Goal: Information Seeking & Learning: Learn about a topic

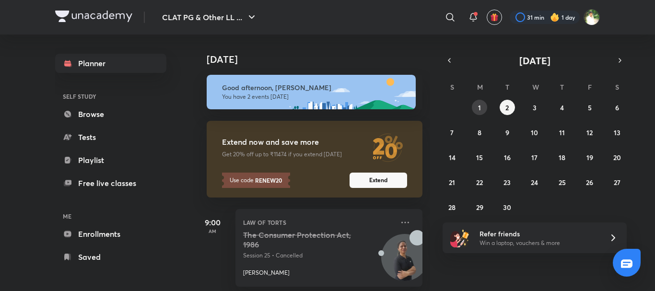
click at [476, 101] on button "1" at bounding box center [479, 107] width 15 height 15
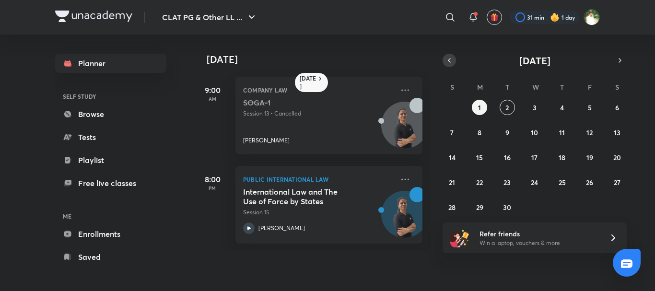
click at [447, 63] on icon "button" at bounding box center [449, 60] width 8 height 9
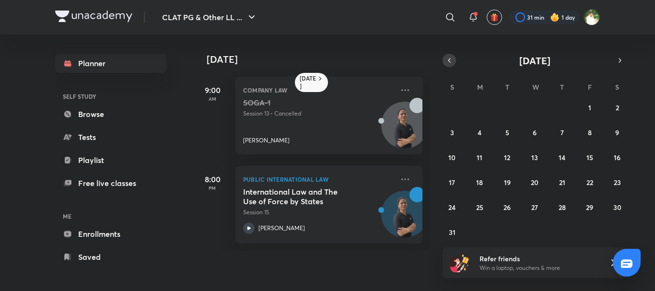
click at [447, 63] on icon "button" at bounding box center [449, 60] width 8 height 9
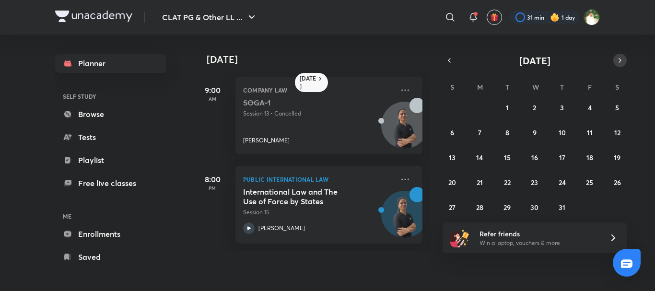
click at [618, 64] on icon "button" at bounding box center [620, 60] width 8 height 9
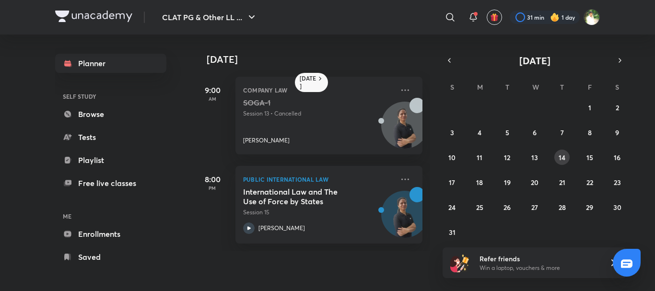
click at [563, 155] on abbr "14" at bounding box center [561, 157] width 7 height 9
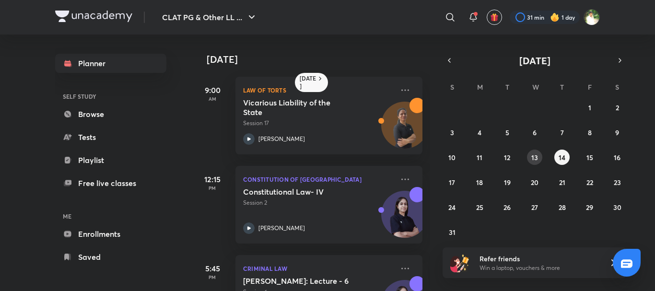
click at [534, 155] on abbr "13" at bounding box center [534, 157] width 7 height 9
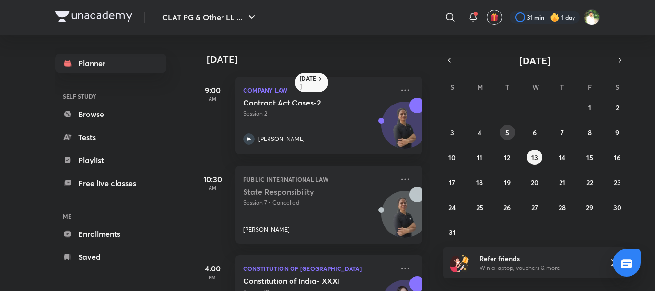
click at [510, 132] on button "5" at bounding box center [506, 132] width 15 height 15
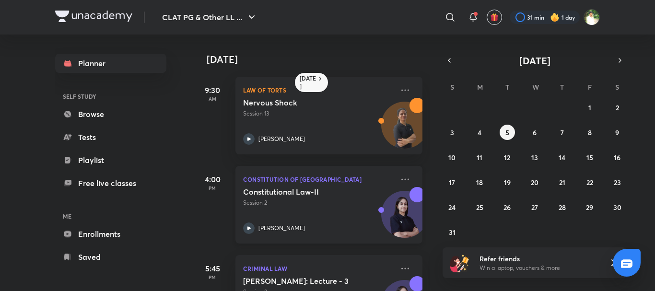
click at [327, 213] on div "Constitutional Law-II Session 2 [PERSON_NAME]" at bounding box center [318, 210] width 151 height 47
click at [532, 185] on abbr "20" at bounding box center [535, 182] width 8 height 9
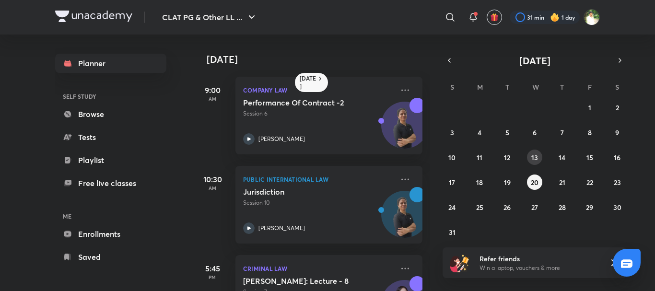
click at [534, 164] on button "13" at bounding box center [534, 157] width 15 height 15
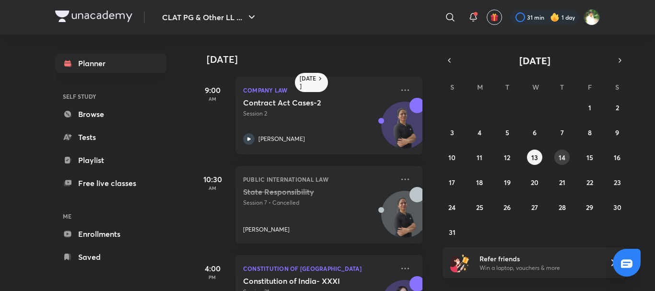
click at [558, 157] on abbr "14" at bounding box center [561, 157] width 7 height 9
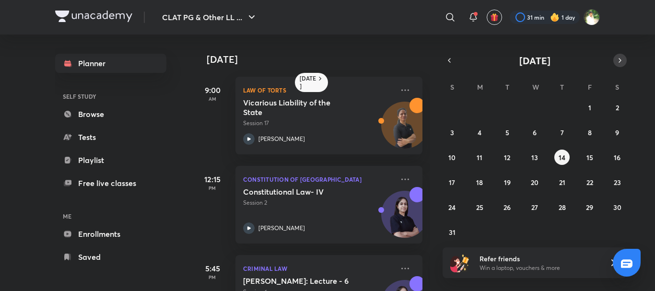
click at [617, 63] on icon "button" at bounding box center [620, 60] width 8 height 9
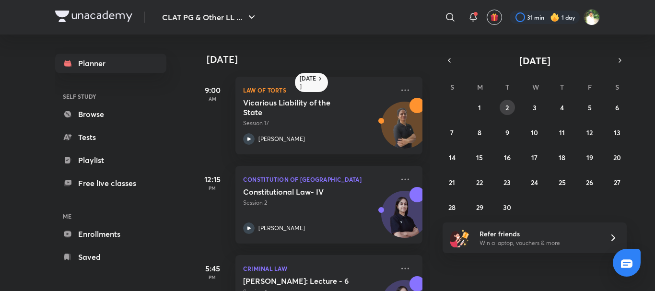
click at [510, 107] on button "2" at bounding box center [506, 107] width 15 height 15
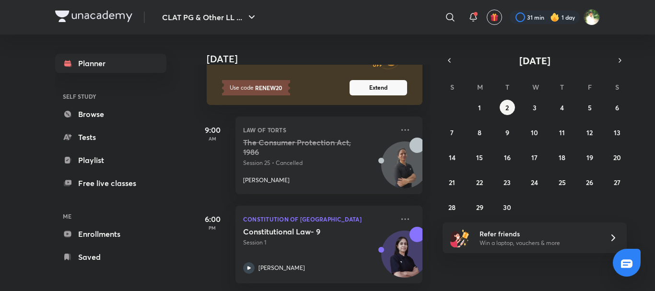
scroll to position [100, 0]
click at [439, 160] on div "[DATE] Good afternoon, [PERSON_NAME] You have 2 events [DATE] Extend now and sa…" at bounding box center [423, 163] width 460 height 256
